Goal: Information Seeking & Learning: Learn about a topic

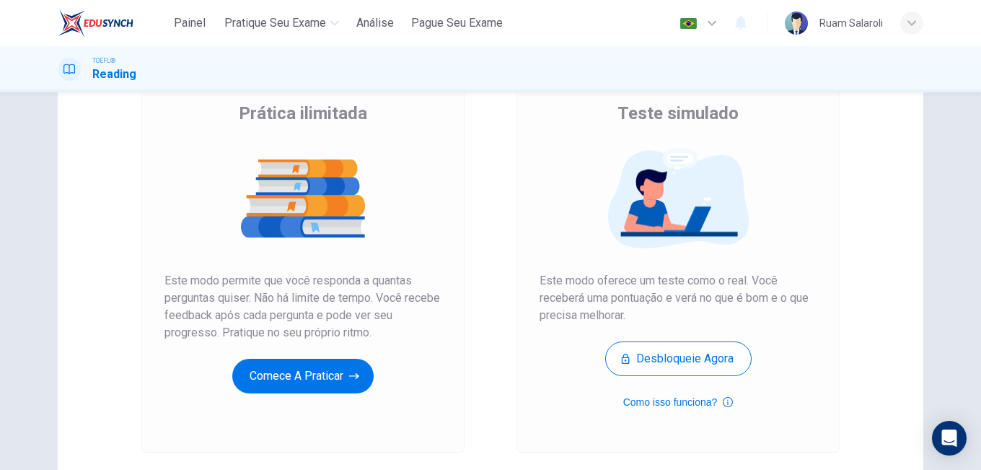
scroll to position [113, 0]
click at [668, 403] on button "Como isso funciona?" at bounding box center [678, 401] width 110 height 17
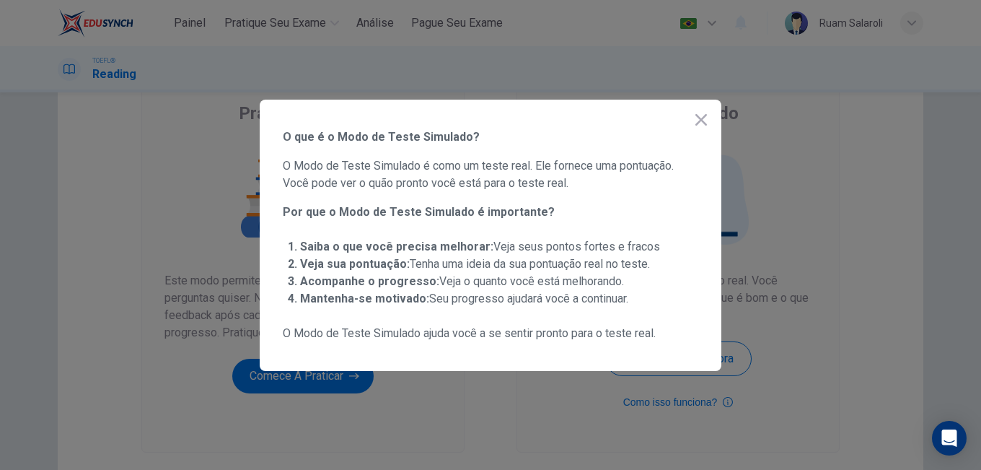
click at [697, 123] on icon "button" at bounding box center [702, 120] width 12 height 12
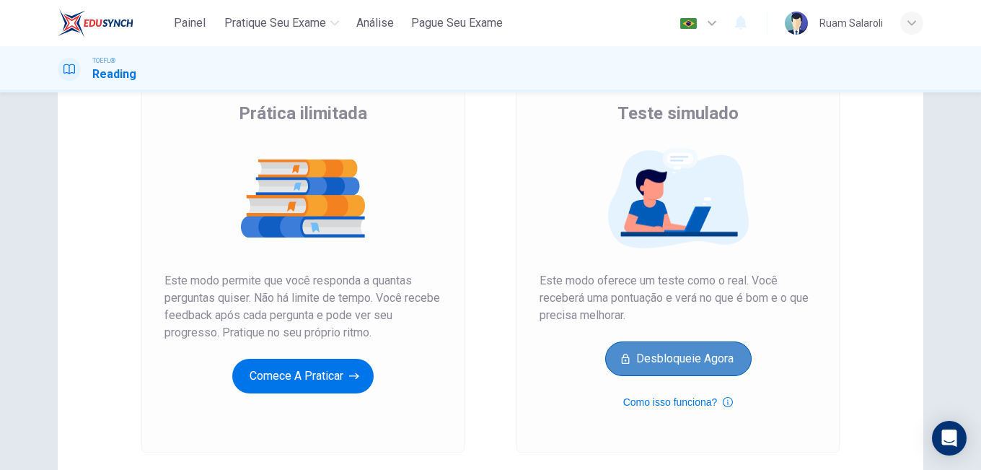
click at [701, 349] on button "Desbloqueie agora" at bounding box center [678, 358] width 146 height 35
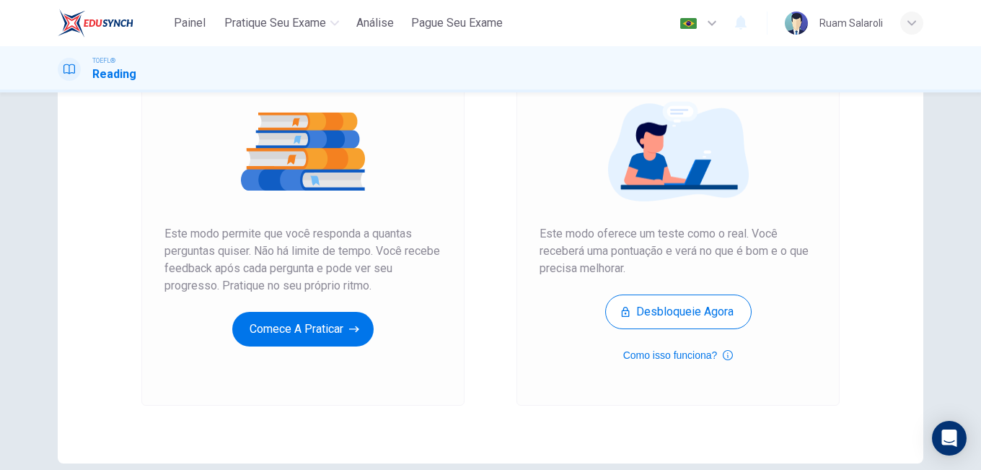
scroll to position [160, 0]
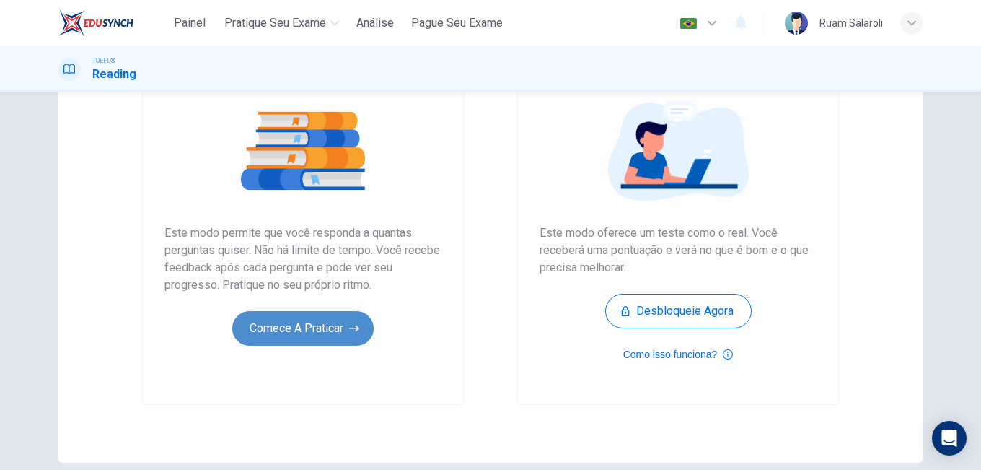
click at [304, 330] on button "Comece a praticar" at bounding box center [302, 328] width 141 height 35
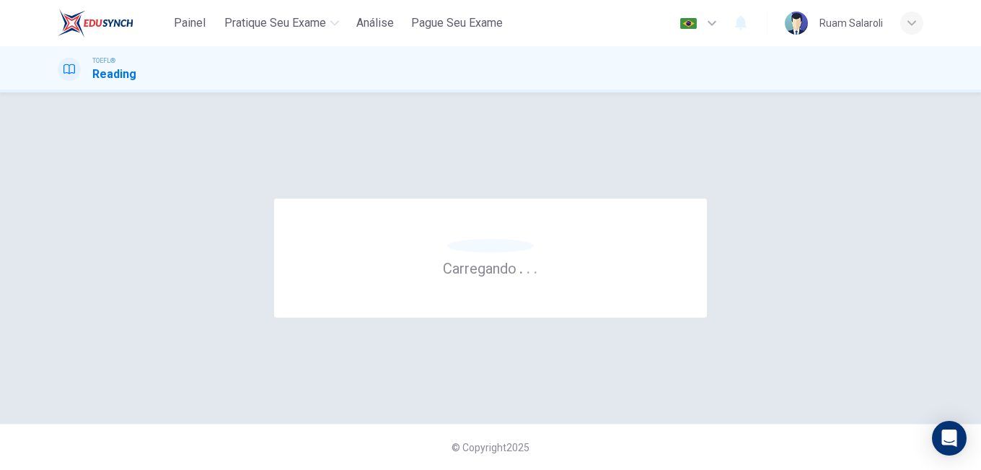
scroll to position [0, 0]
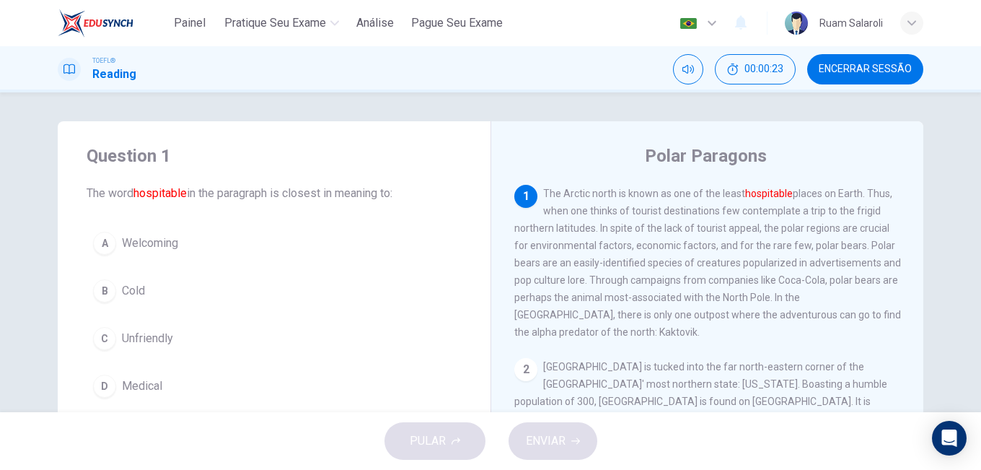
drag, startPoint x: 755, startPoint y: 220, endPoint x: 810, endPoint y: 212, distance: 55.4
click at [810, 212] on div "1 The Arctic north is known as one of the least hospitable places on Earth. Thu…" at bounding box center [707, 263] width 387 height 156
drag, startPoint x: 810, startPoint y: 212, endPoint x: 600, endPoint y: 232, distance: 210.9
click at [600, 232] on span "The Arctic north is known as one of the least hospitable places on Earth. Thus,…" at bounding box center [707, 263] width 387 height 150
drag, startPoint x: 600, startPoint y: 232, endPoint x: 706, endPoint y: 237, distance: 105.5
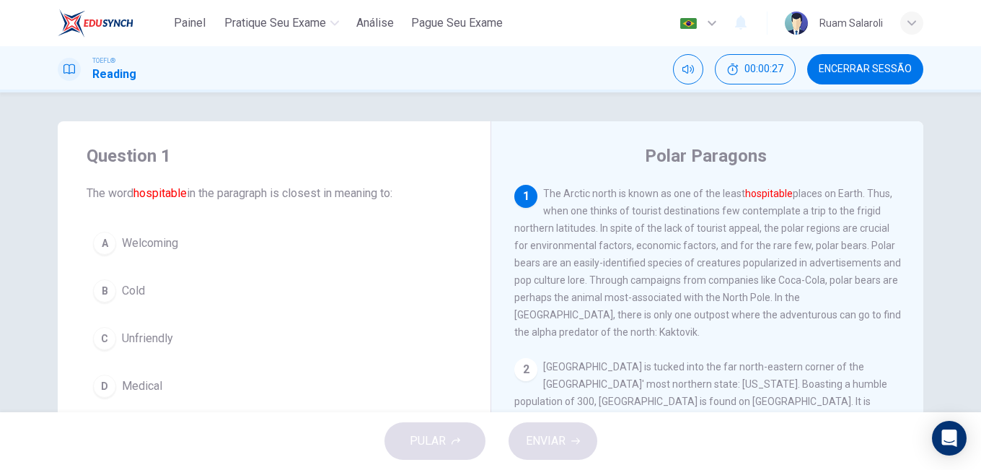
click at [706, 237] on div "1 The Arctic north is known as one of the least hospitable places on Earth. Thu…" at bounding box center [707, 263] width 387 height 156
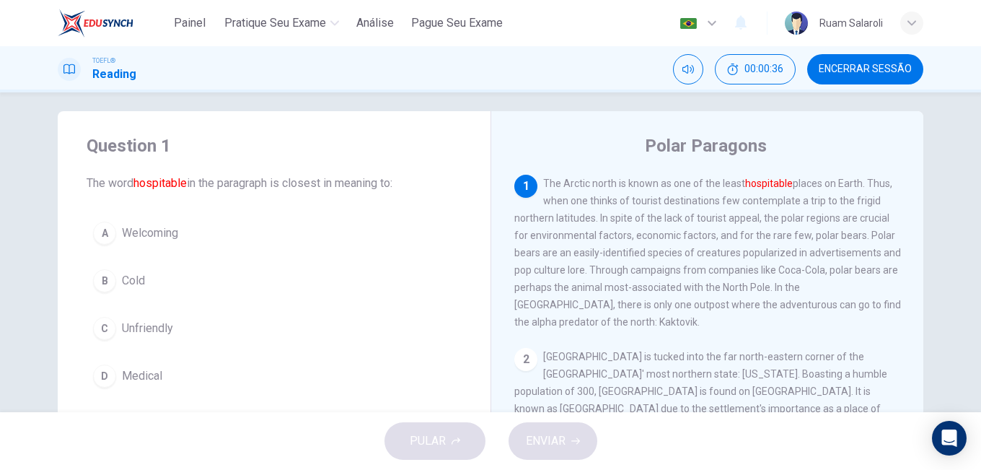
scroll to position [11, 0]
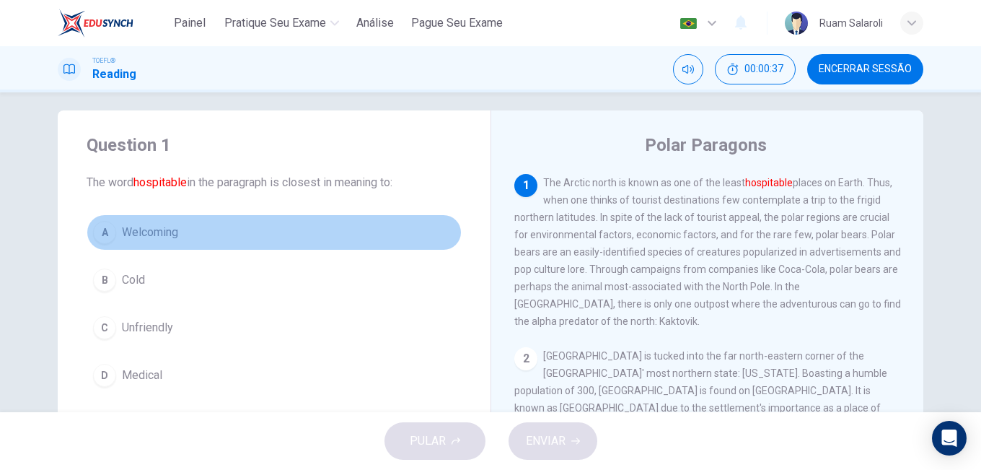
click at [133, 242] on button "A Welcoming" at bounding box center [274, 232] width 375 height 36
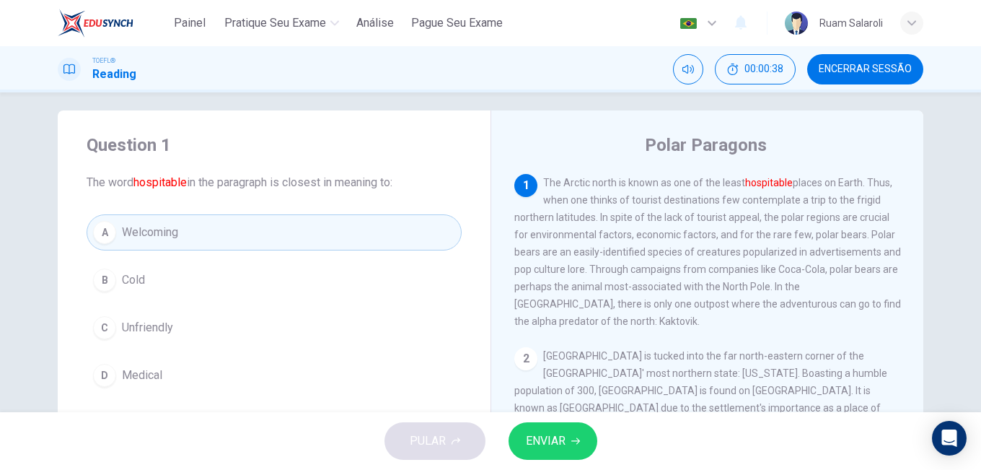
click at [544, 429] on button "ENVIAR" at bounding box center [553, 441] width 89 height 38
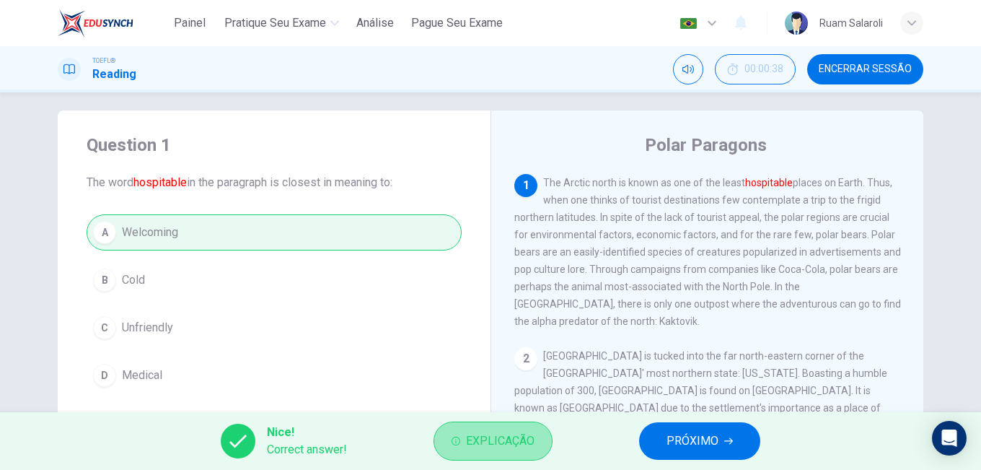
click at [509, 444] on span "Explicação" at bounding box center [500, 441] width 69 height 20
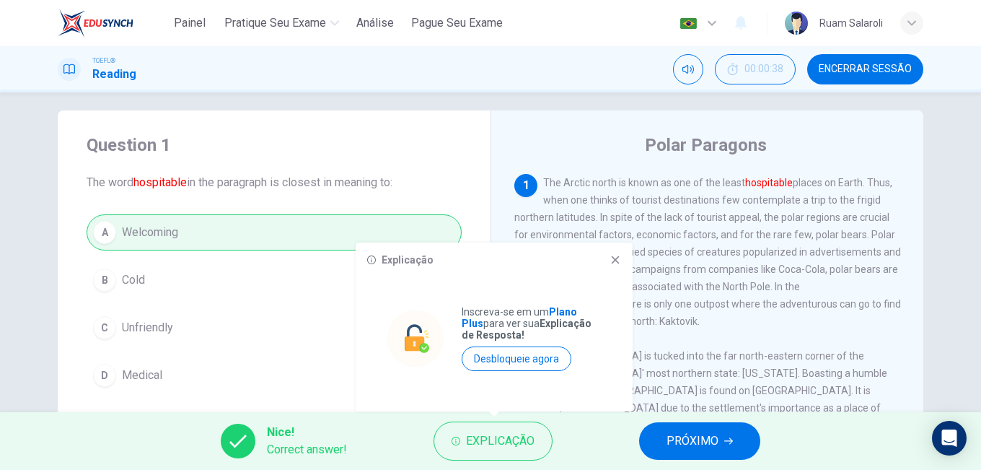
click at [613, 263] on icon at bounding box center [616, 260] width 8 height 8
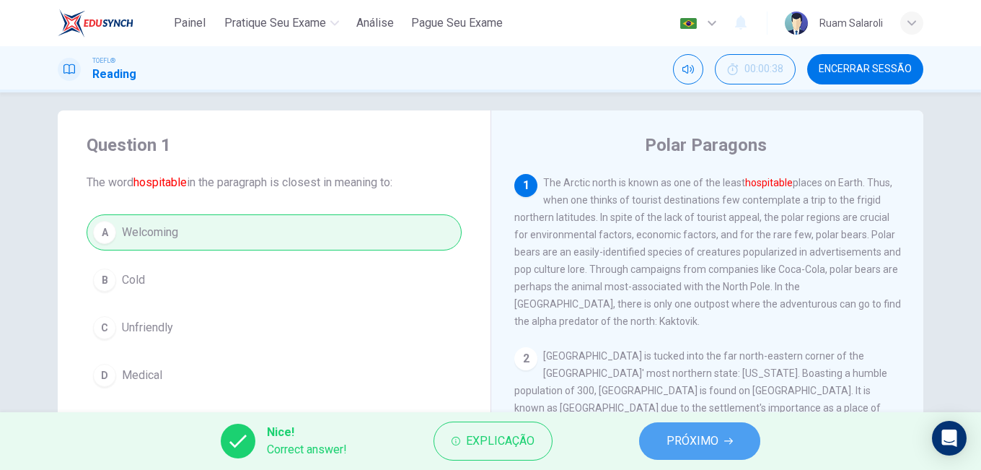
click at [690, 456] on button "PRÓXIMO" at bounding box center [699, 441] width 121 height 38
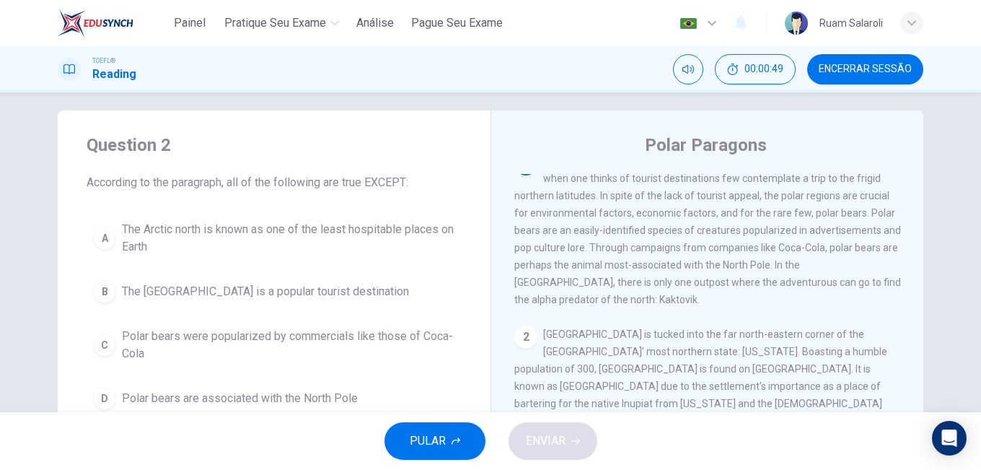
scroll to position [0, 0]
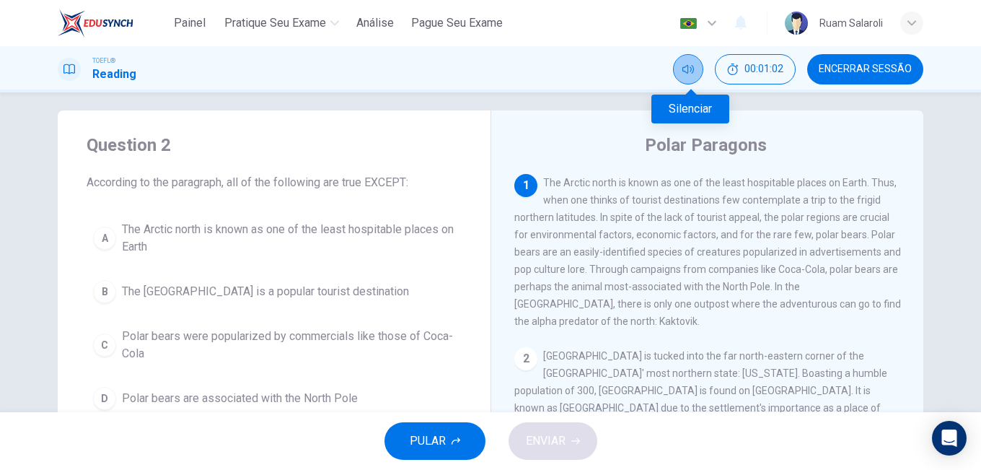
click at [690, 74] on icon "Silenciar" at bounding box center [689, 69] width 12 height 12
click at [690, 74] on icon "Desilenciar" at bounding box center [689, 69] width 12 height 12
click at [865, 81] on button "Encerrar Sessão" at bounding box center [865, 69] width 116 height 30
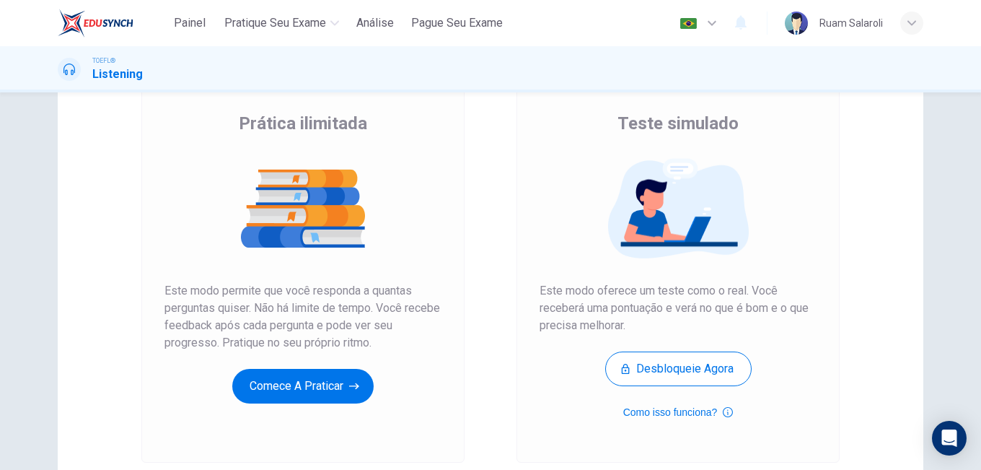
scroll to position [103, 0]
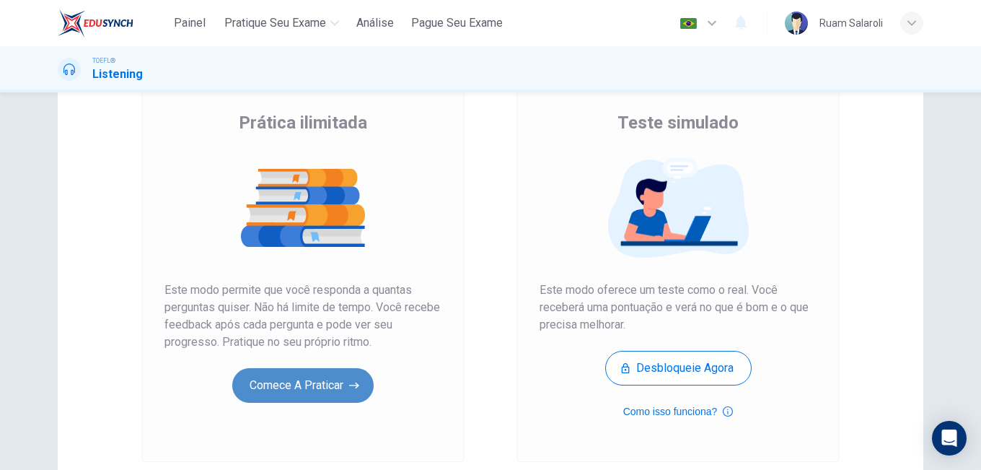
click at [324, 396] on button "Comece a praticar" at bounding box center [302, 385] width 141 height 35
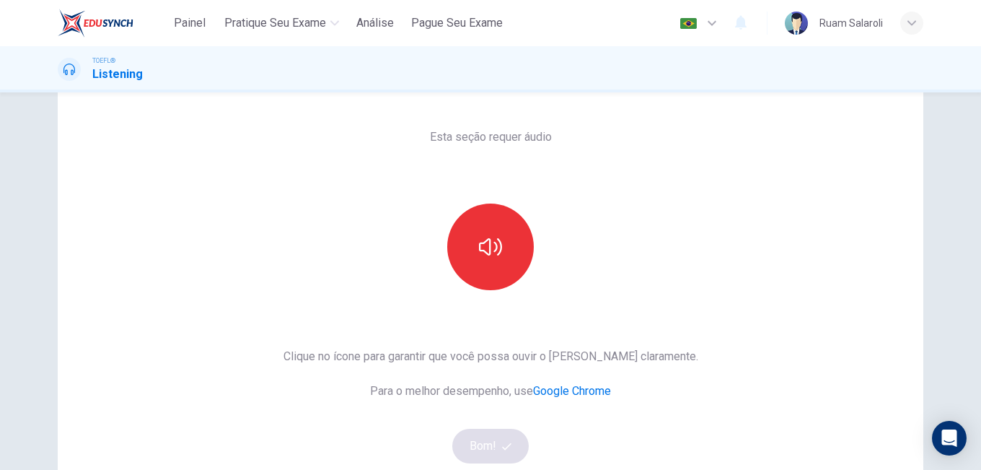
scroll to position [54, 0]
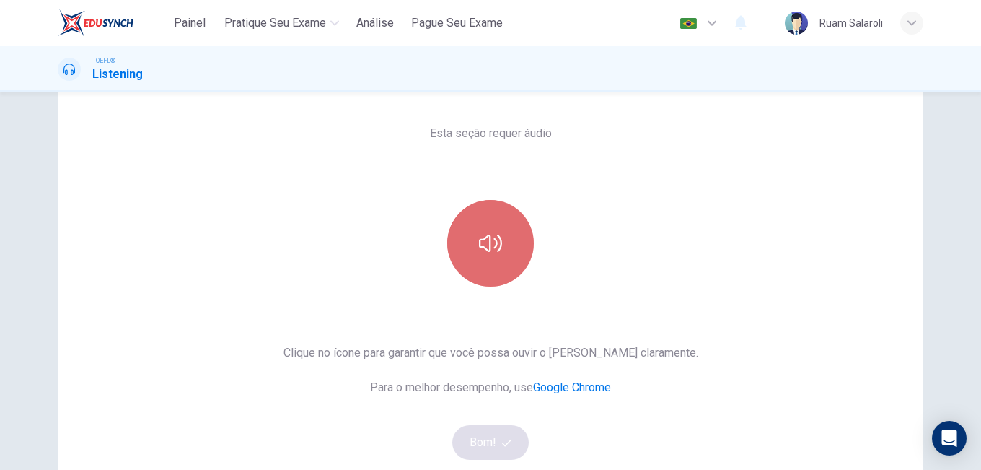
click at [478, 263] on button "button" at bounding box center [490, 243] width 87 height 87
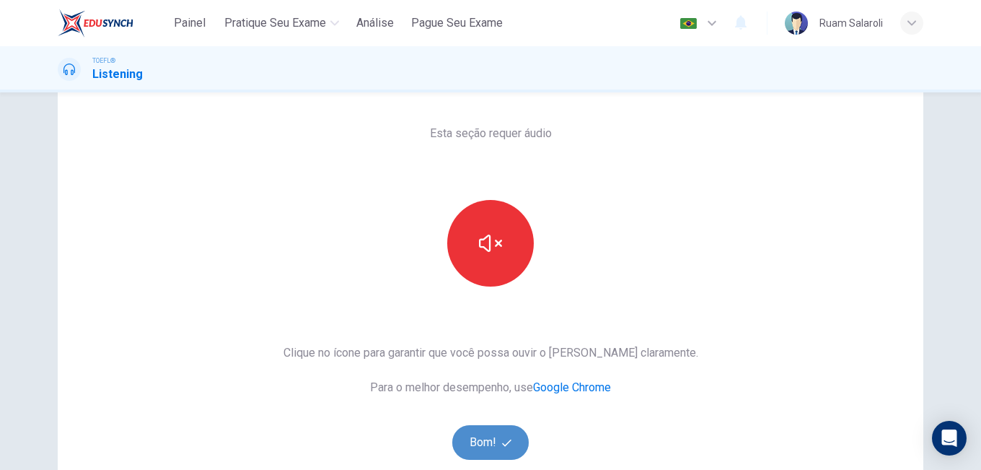
click at [491, 448] on button "Bom!" at bounding box center [490, 442] width 77 height 35
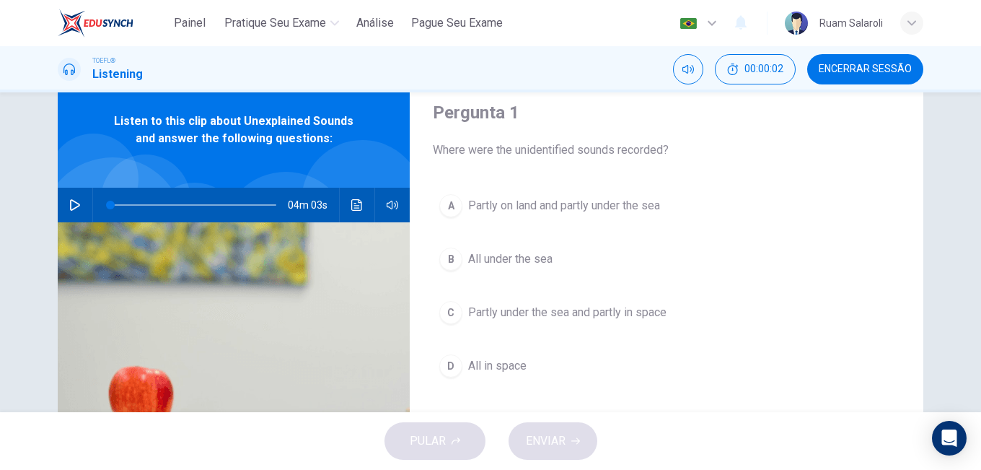
scroll to position [49, 0]
click at [47, 201] on div "Pergunta 1 Where were the unidentified sounds recorded? A Partly on land and pa…" at bounding box center [491, 322] width 912 height 501
click at [63, 204] on button "button" at bounding box center [74, 205] width 23 height 35
click at [353, 202] on icon "Clique para ver a transcrição do áudio" at bounding box center [357, 205] width 12 height 12
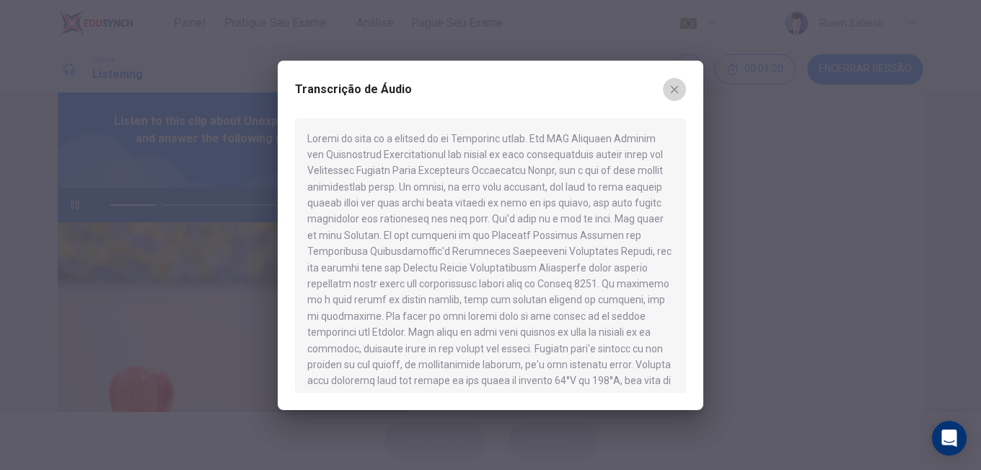
click at [671, 98] on button "button" at bounding box center [674, 89] width 23 height 23
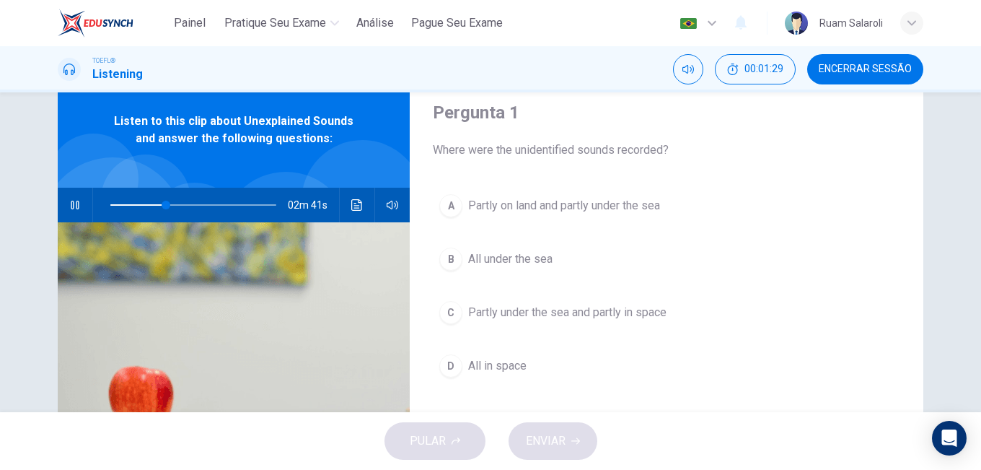
click at [75, 209] on icon "button" at bounding box center [75, 205] width 12 height 12
click at [63, 209] on button "button" at bounding box center [74, 205] width 23 height 35
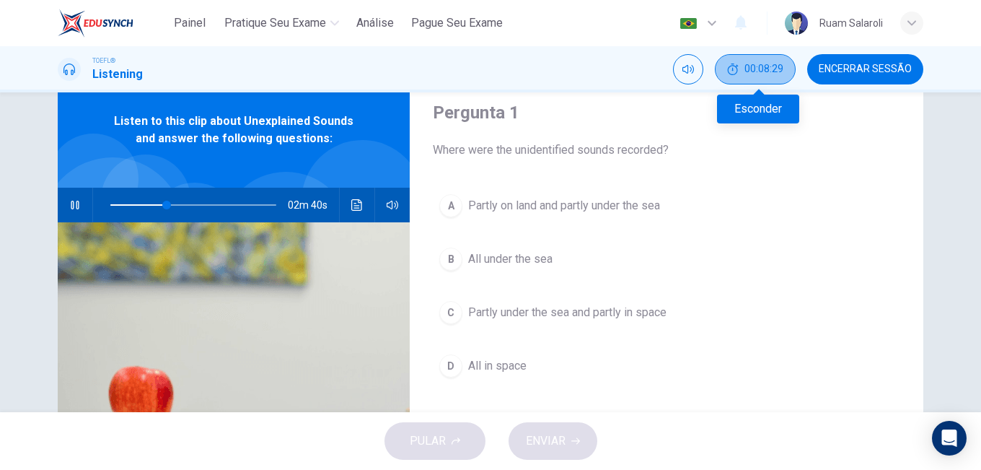
click at [745, 63] on button "00:08:29" at bounding box center [755, 69] width 81 height 30
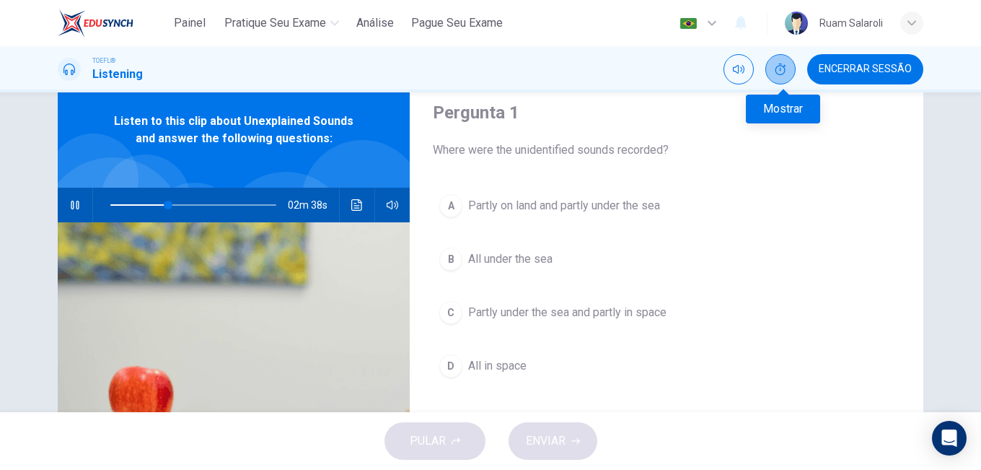
click at [781, 58] on button "Mostrar" at bounding box center [781, 69] width 30 height 30
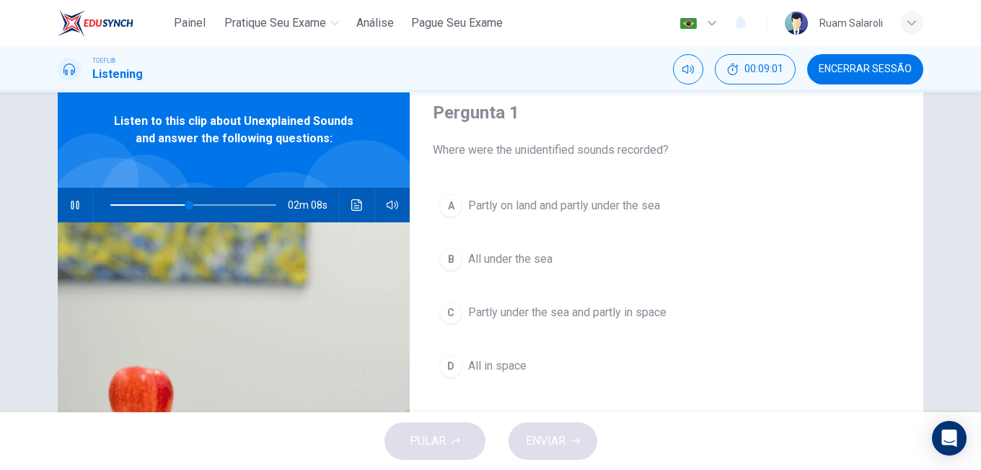
click at [74, 207] on icon "button" at bounding box center [75, 205] width 12 height 12
type input "48"
click at [838, 66] on span "Encerrar Sessão" at bounding box center [865, 69] width 93 height 12
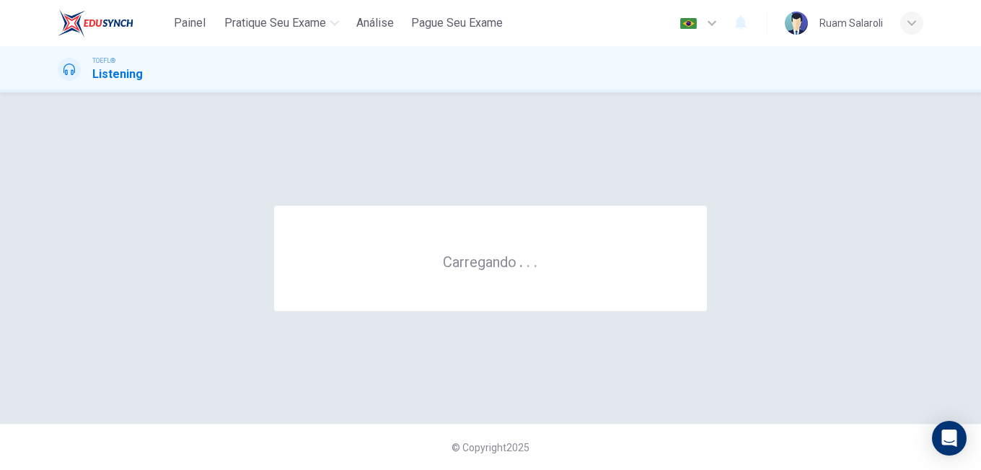
scroll to position [0, 0]
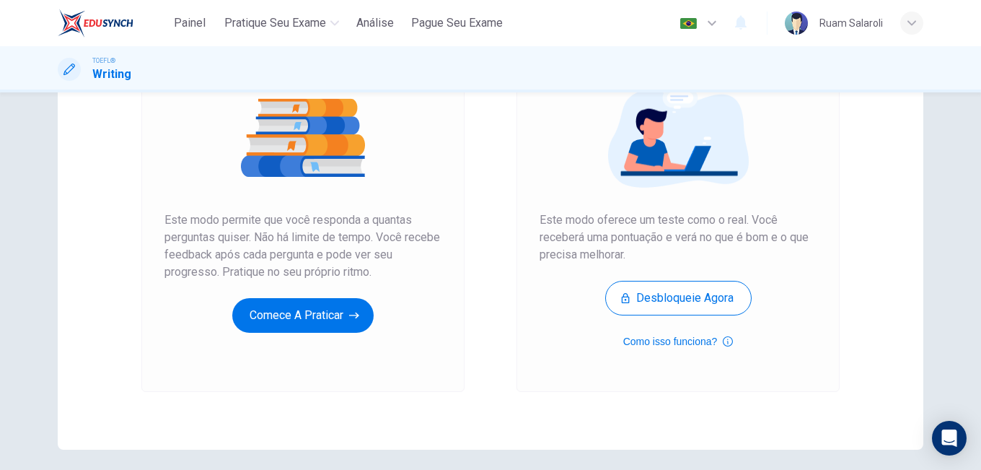
scroll to position [174, 0]
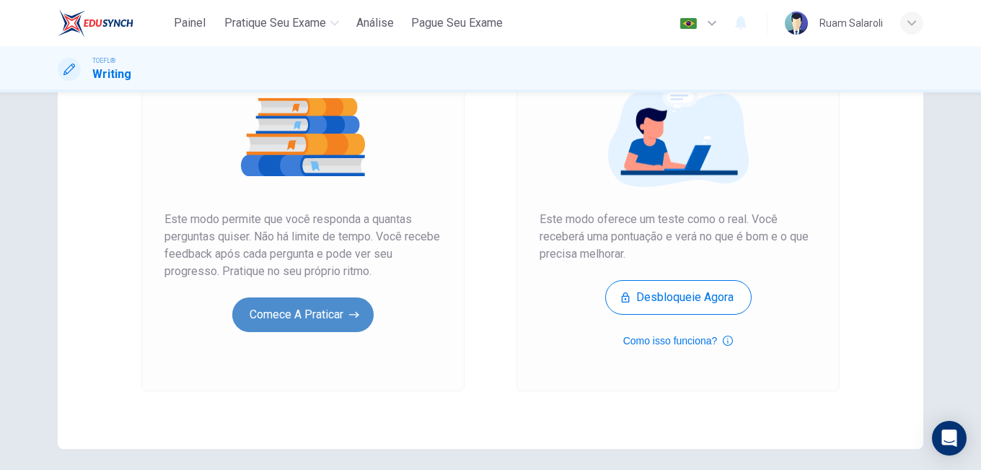
click at [346, 316] on button "Comece a praticar" at bounding box center [302, 314] width 141 height 35
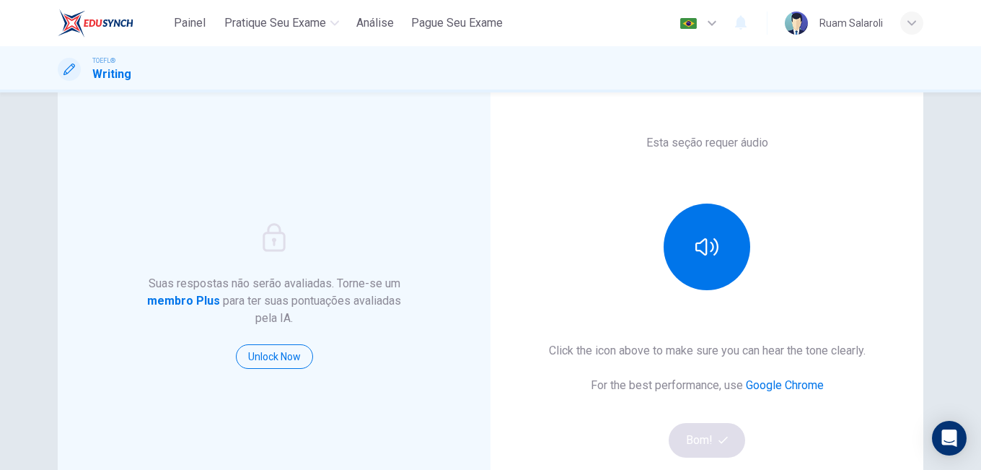
scroll to position [77, 0]
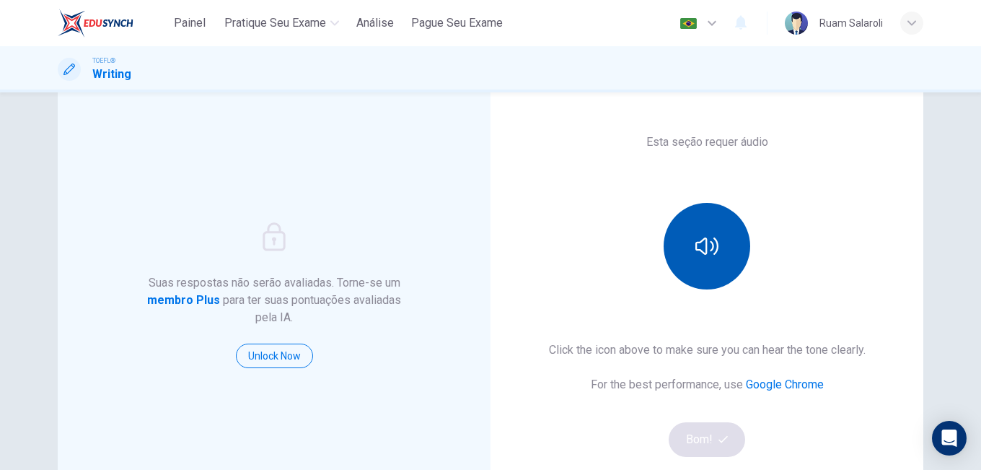
click at [735, 245] on button "button" at bounding box center [707, 246] width 87 height 87
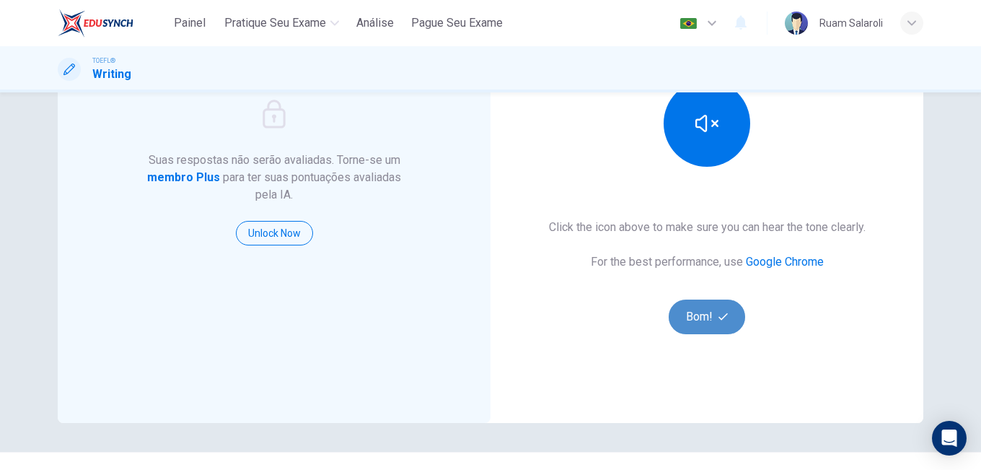
click at [724, 326] on button "Bom!" at bounding box center [707, 316] width 77 height 35
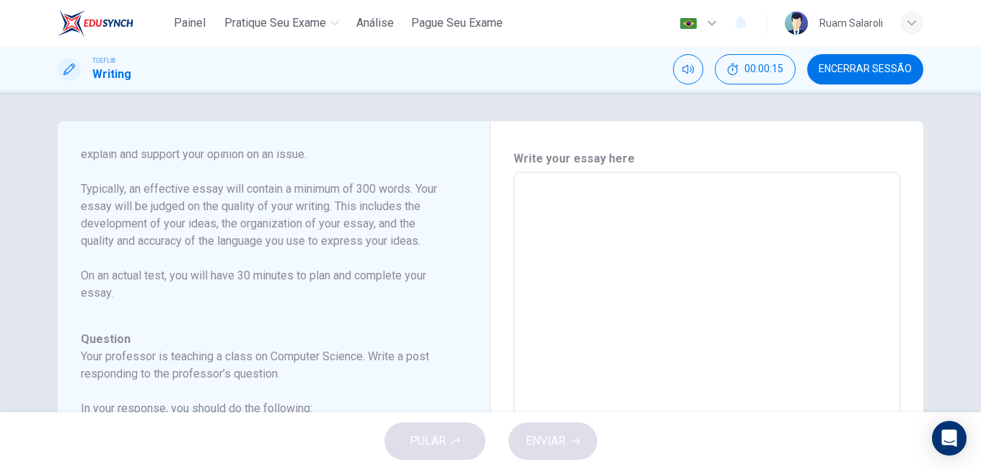
scroll to position [160, 0]
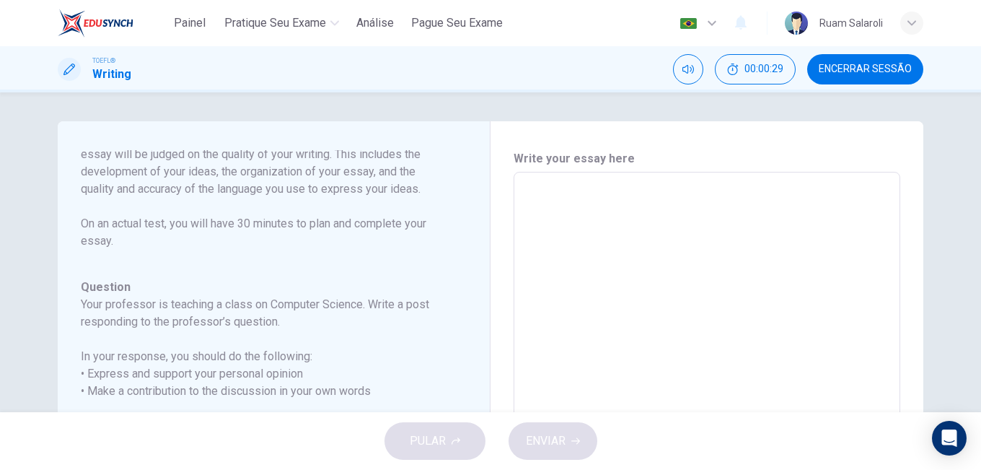
click at [525, 263] on textarea at bounding box center [707, 413] width 367 height 458
click at [276, 310] on h6 "Your professor is teaching a class on Computer Science. Write a post responding…" at bounding box center [265, 313] width 369 height 35
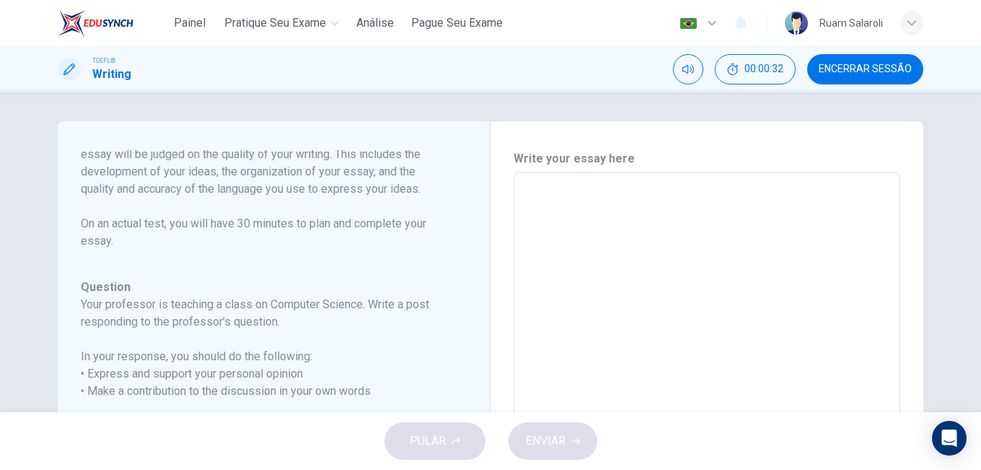
click at [276, 310] on h6 "Your professor is teaching a class on Computer Science. Write a post responding…" at bounding box center [265, 313] width 369 height 35
drag, startPoint x: 276, startPoint y: 310, endPoint x: 281, endPoint y: 322, distance: 12.3
click at [281, 322] on h6 "Your professor is teaching a class on Computer Science. Write a post responding…" at bounding box center [265, 313] width 369 height 35
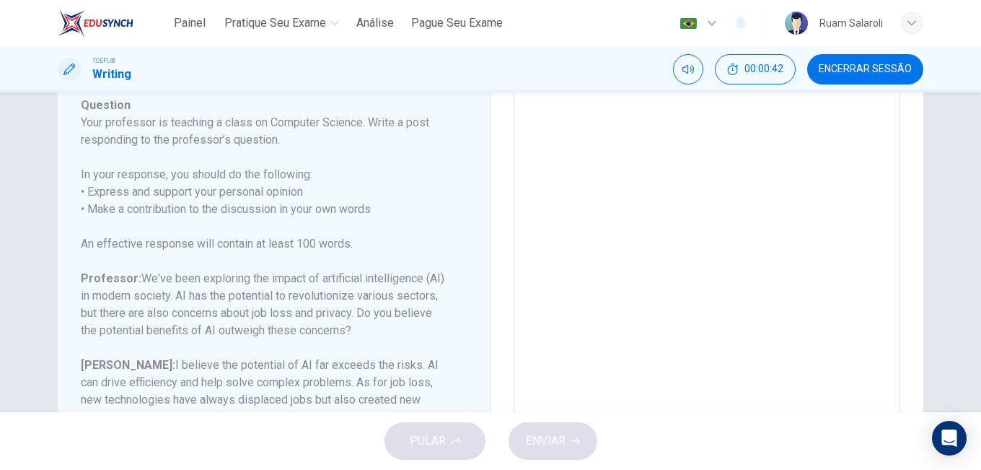
scroll to position [183, 0]
click at [851, 68] on span "Encerrar Sessão" at bounding box center [865, 69] width 93 height 12
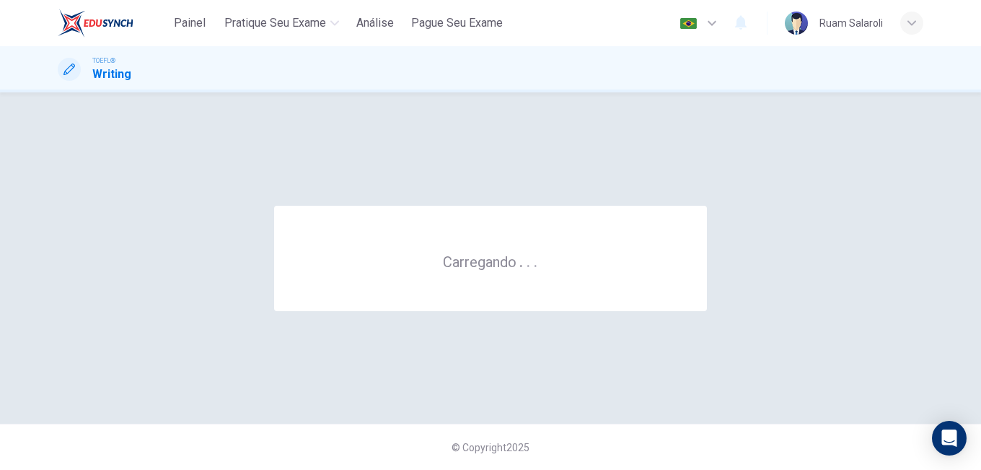
scroll to position [0, 0]
